Goal: Task Accomplishment & Management: Manage account settings

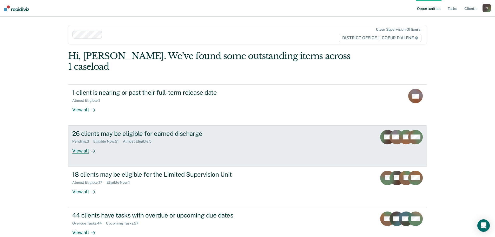
scroll to position [1, 0]
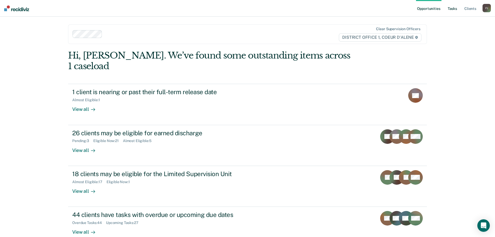
click at [456, 8] on link "Tasks" at bounding box center [452, 8] width 11 height 17
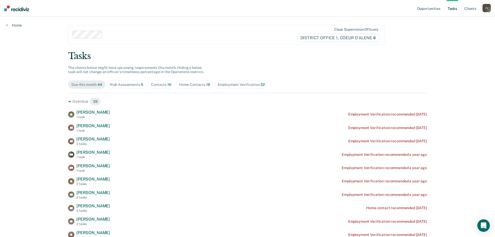
click at [159, 85] on div "Contacts 16" at bounding box center [161, 84] width 20 height 4
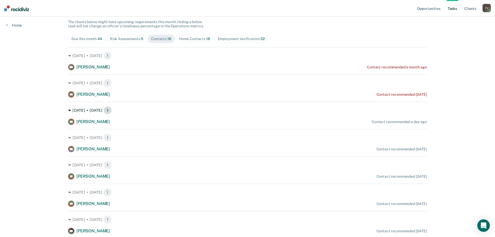
scroll to position [52, 0]
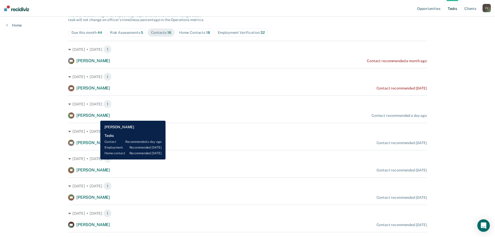
click at [96, 117] on span "[PERSON_NAME]" at bounding box center [93, 115] width 34 height 5
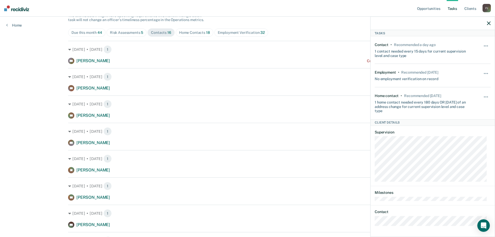
scroll to position [0, 0]
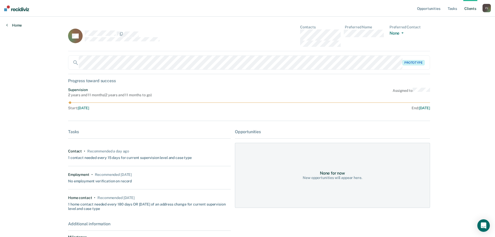
click at [6, 24] on icon at bounding box center [7, 25] width 2 height 4
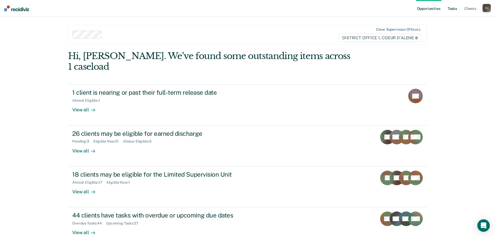
click at [449, 5] on link "Tasks" at bounding box center [452, 8] width 11 height 17
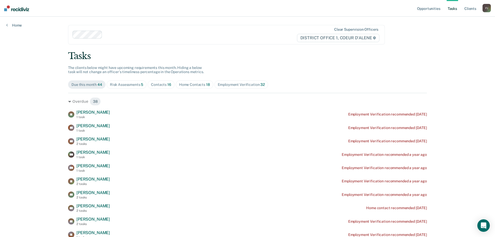
click at [158, 84] on div "Contacts 16" at bounding box center [161, 84] width 20 height 4
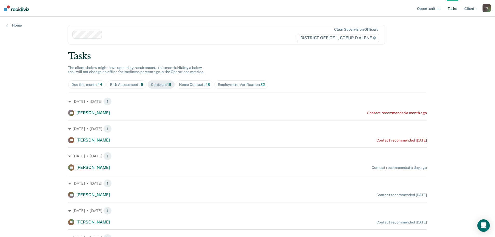
click at [118, 82] on div "Risk Assessments 5" at bounding box center [127, 84] width 34 height 4
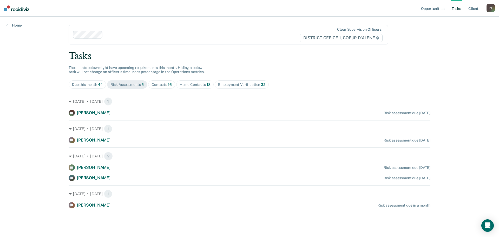
click at [156, 83] on div "Contacts 16" at bounding box center [161, 84] width 20 height 4
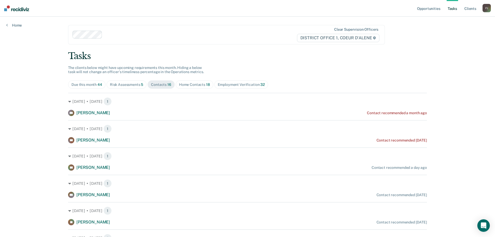
click at [189, 84] on div "Home Contacts 18" at bounding box center [194, 84] width 31 height 4
click at [156, 83] on div "Contacts 16" at bounding box center [161, 84] width 20 height 4
